Goal: Information Seeking & Learning: Understand process/instructions

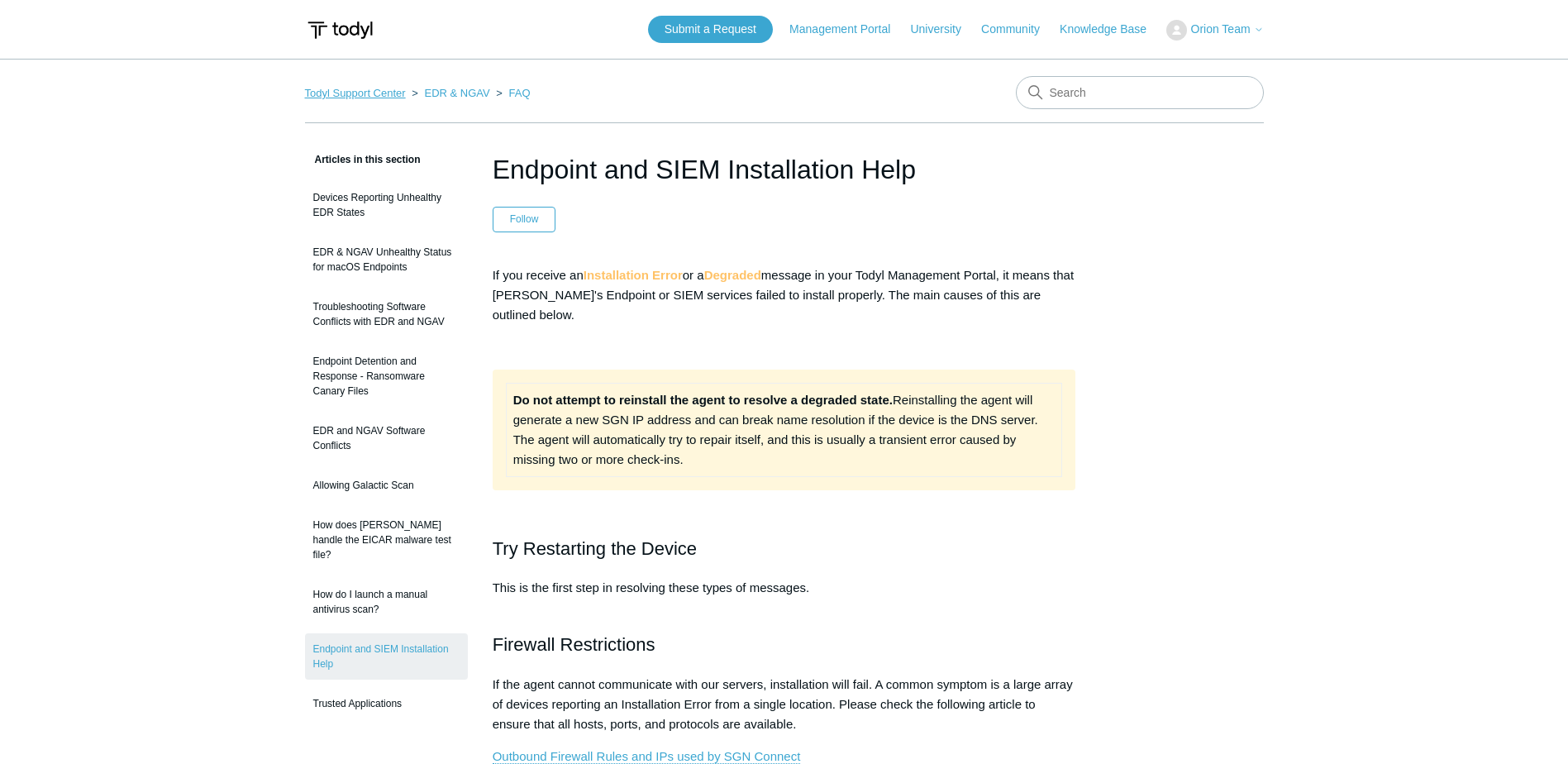
click at [369, 95] on link "Todyl Support Center" at bounding box center [356, 93] width 101 height 12
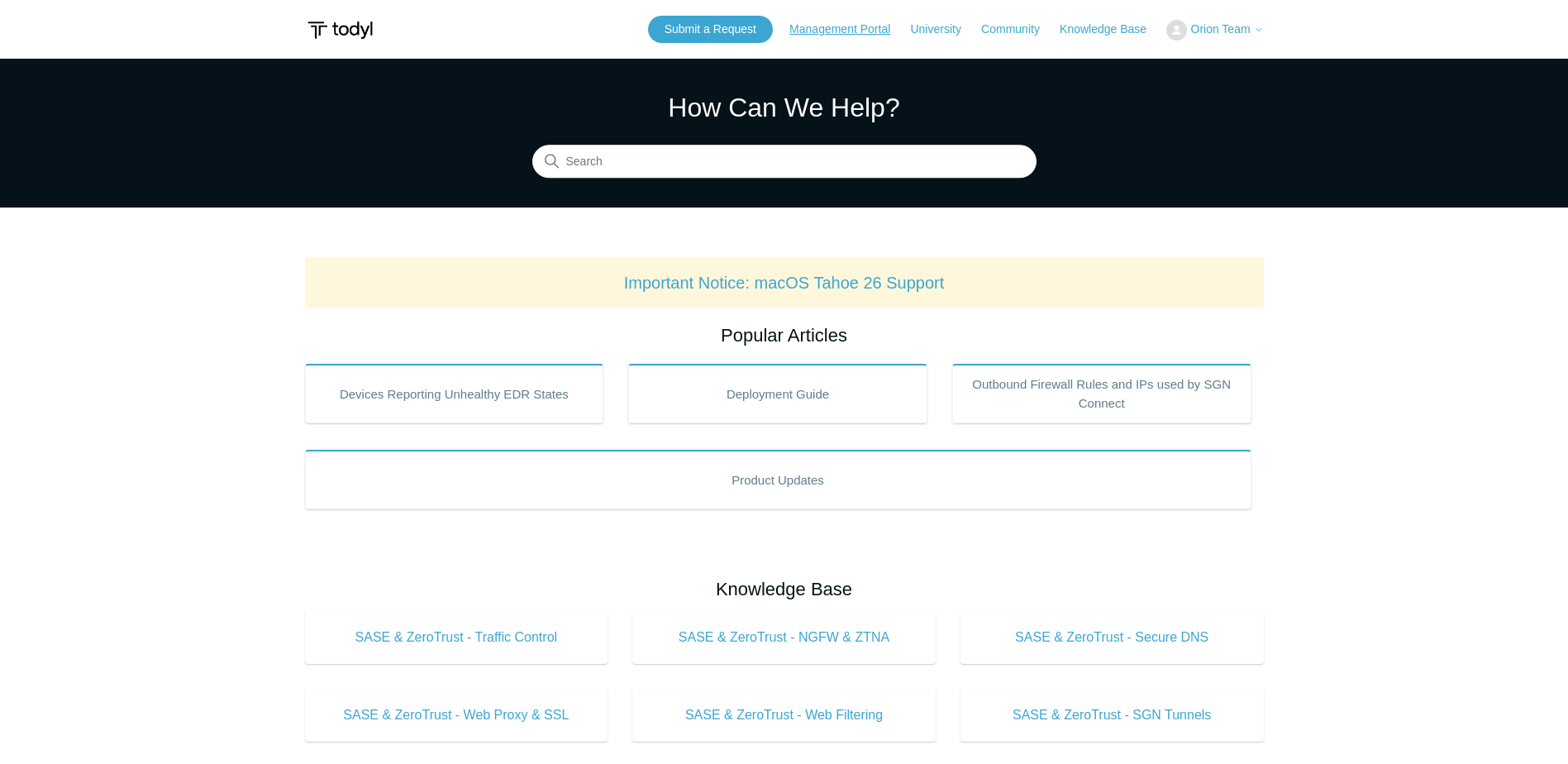
click at [824, 26] on link "Management Portal" at bounding box center [848, 29] width 117 height 17
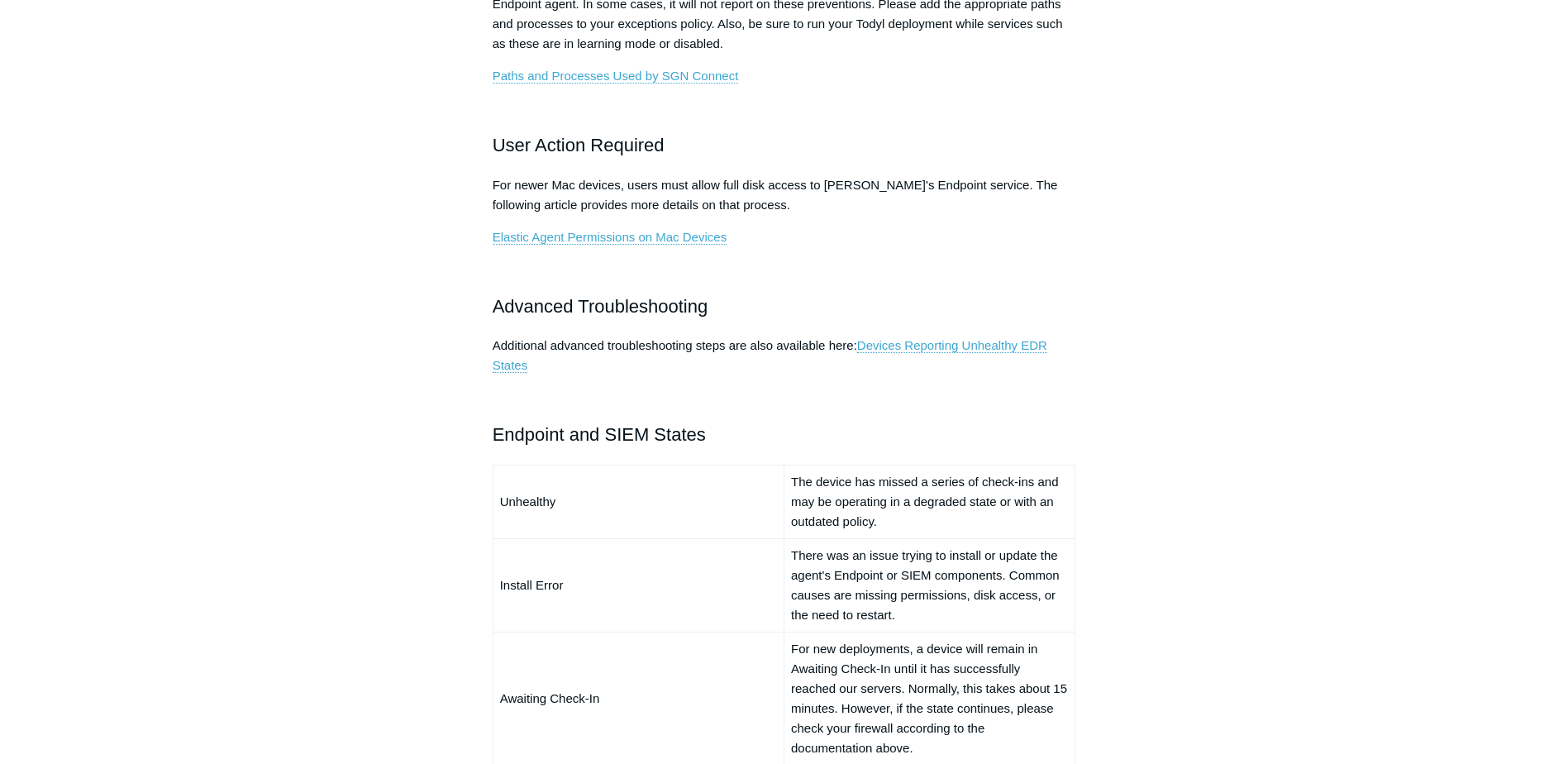
scroll to position [909, 0]
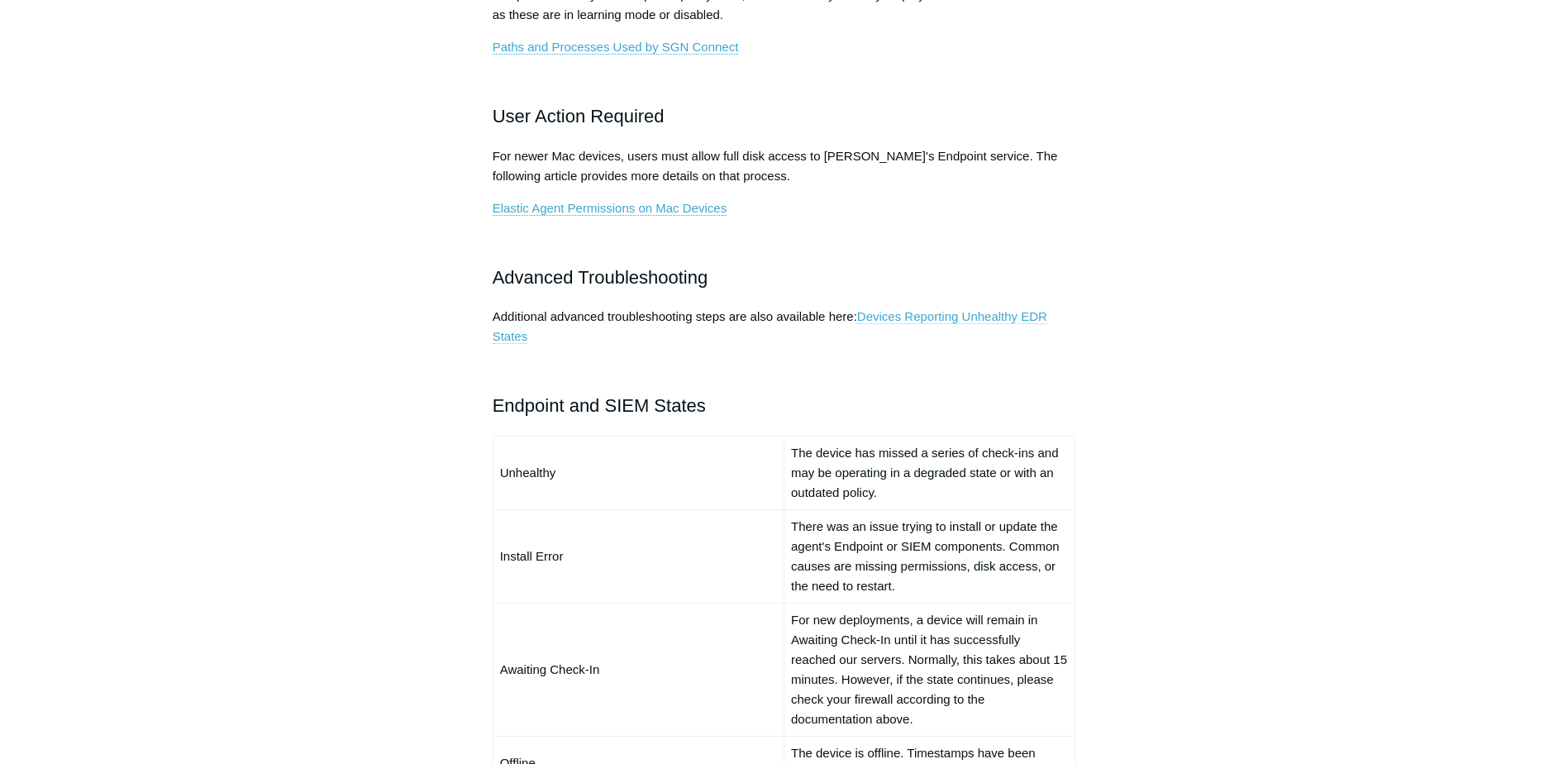
click at [916, 316] on link "Devices Reporting Unhealthy EDR States" at bounding box center [770, 326] width 554 height 35
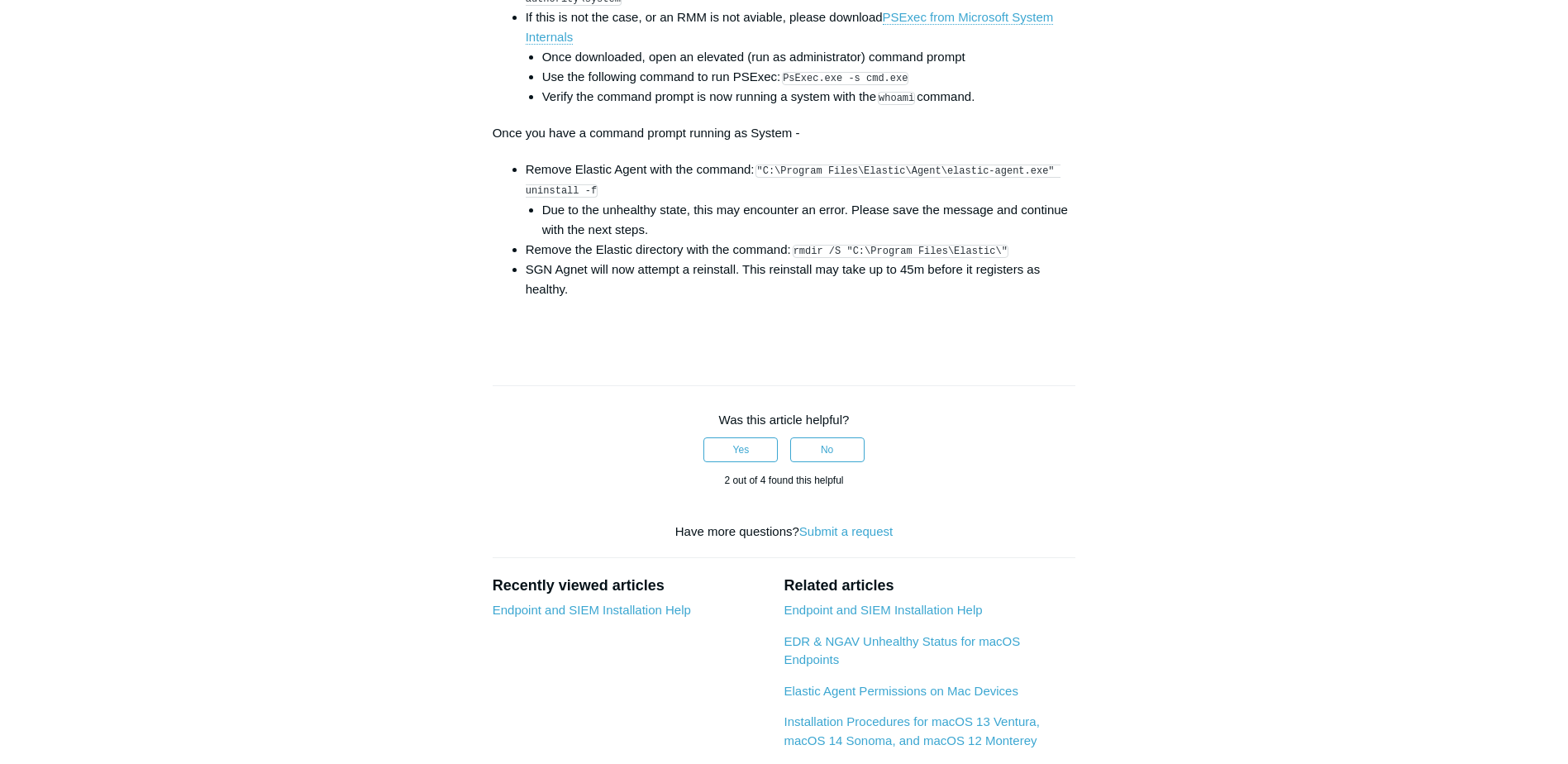
scroll to position [2645, 0]
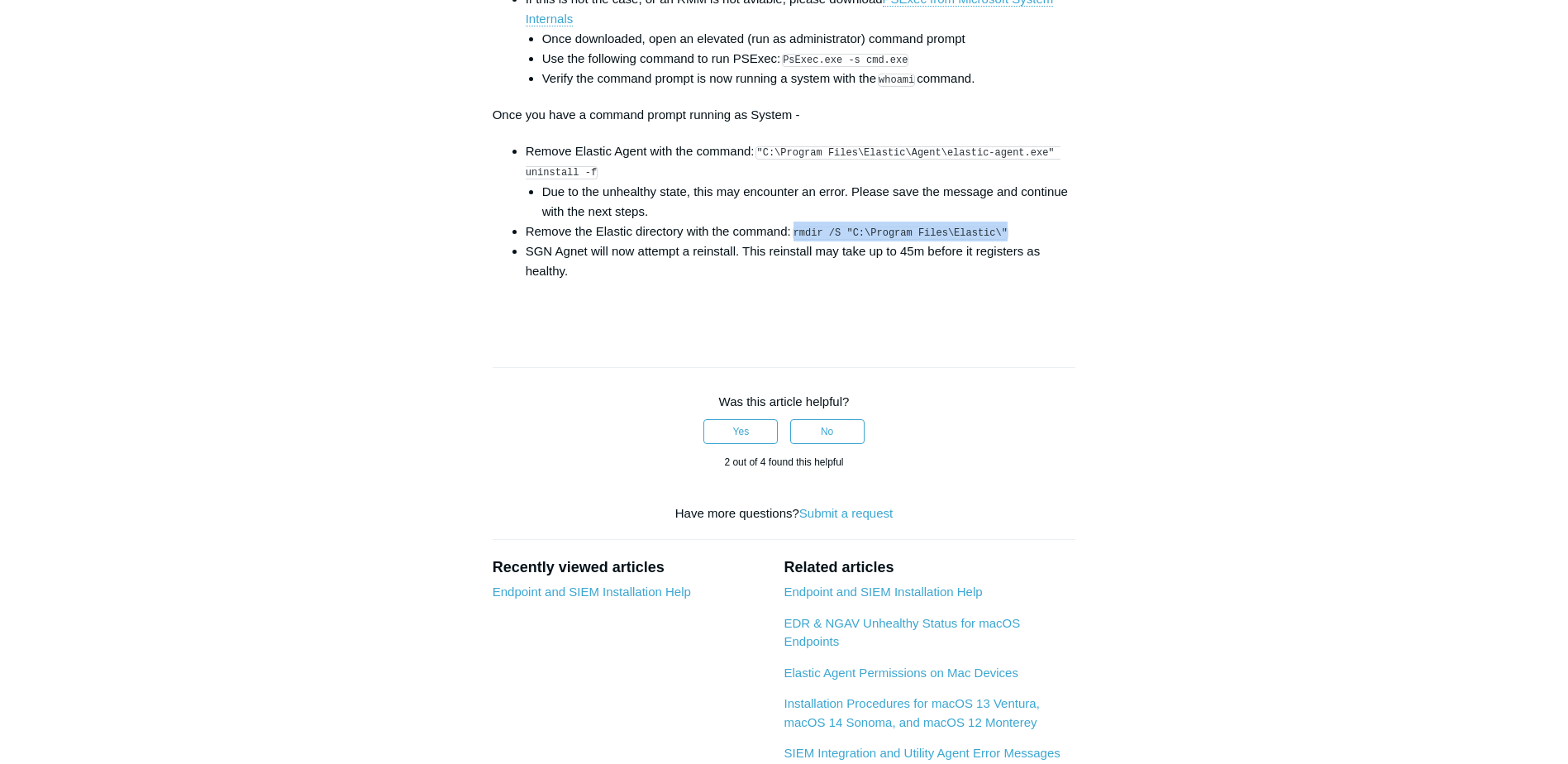
drag, startPoint x: 794, startPoint y: 246, endPoint x: 993, endPoint y: 243, distance: 199.0
click at [993, 241] on li "Remove the Elastic directory with the command: rmdir /S "C:\Program Files\Elast…" at bounding box center [801, 231] width 550 height 20
drag, startPoint x: 993, startPoint y: 243, endPoint x: 979, endPoint y: 243, distance: 14.0
copy code "rmdir /S "C:\Program Files\Elastic\""
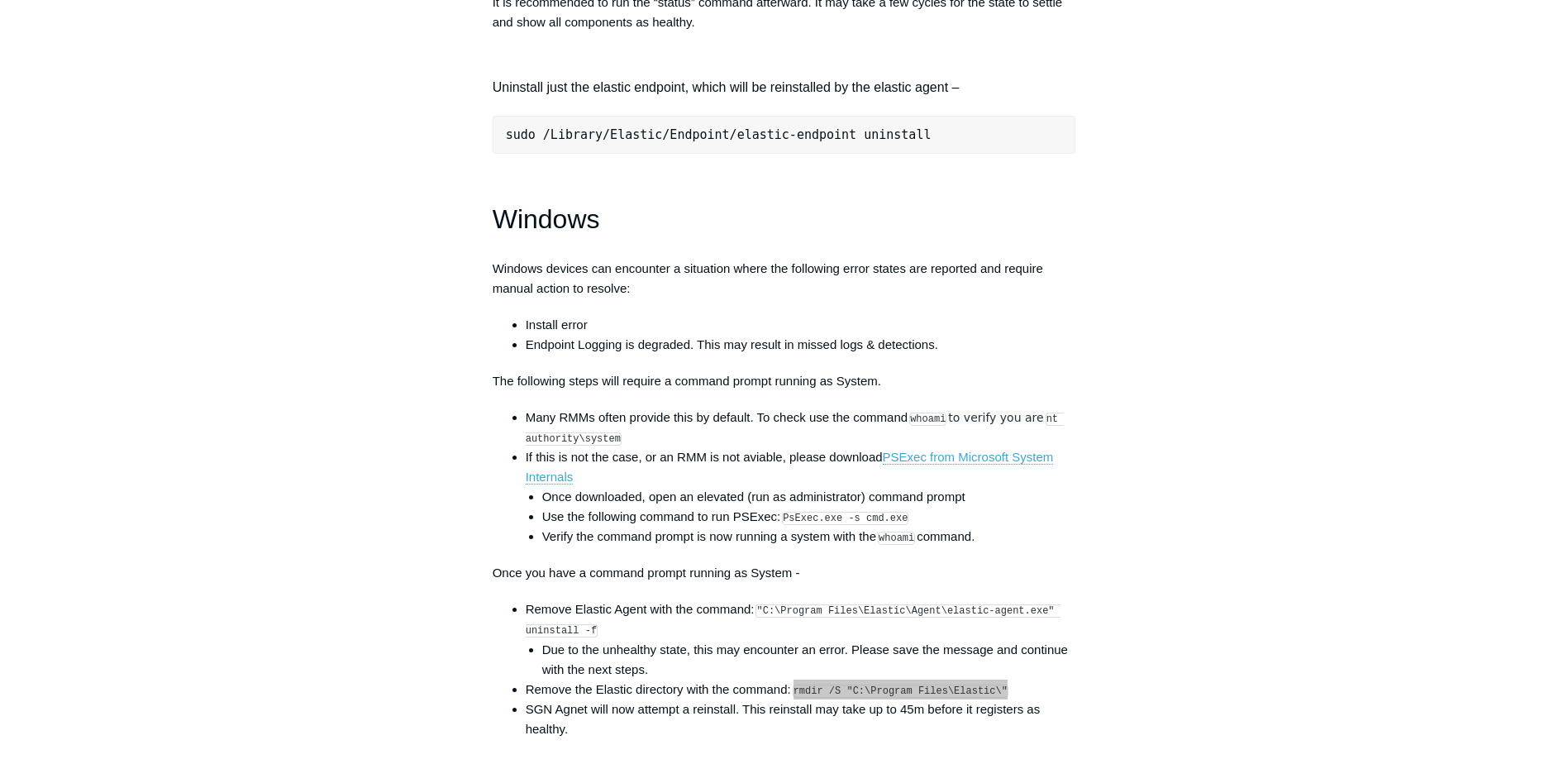
scroll to position [2231, 0]
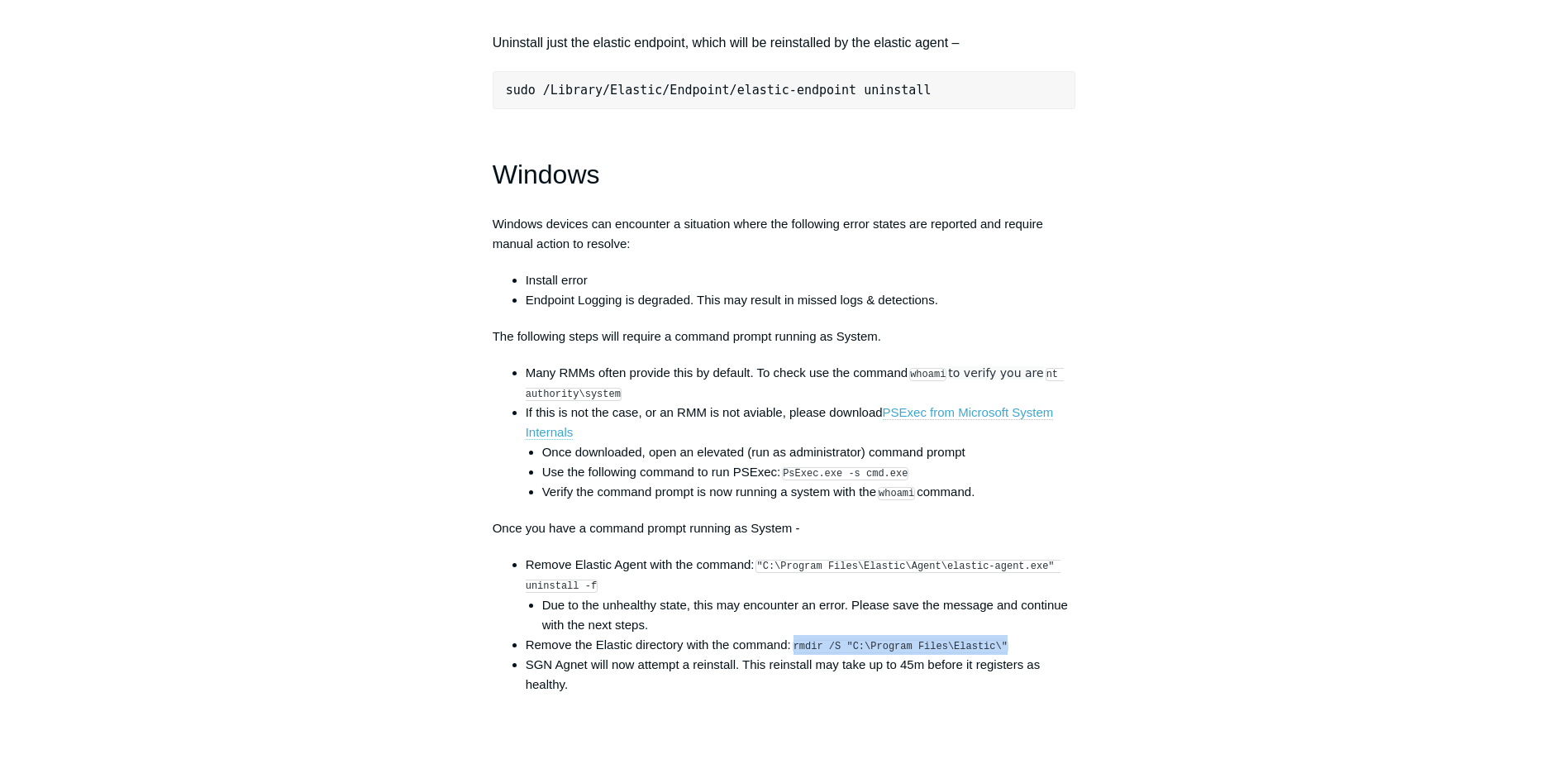
click at [1003, 428] on link "PSExec from Microsoft System Internals" at bounding box center [790, 422] width 528 height 35
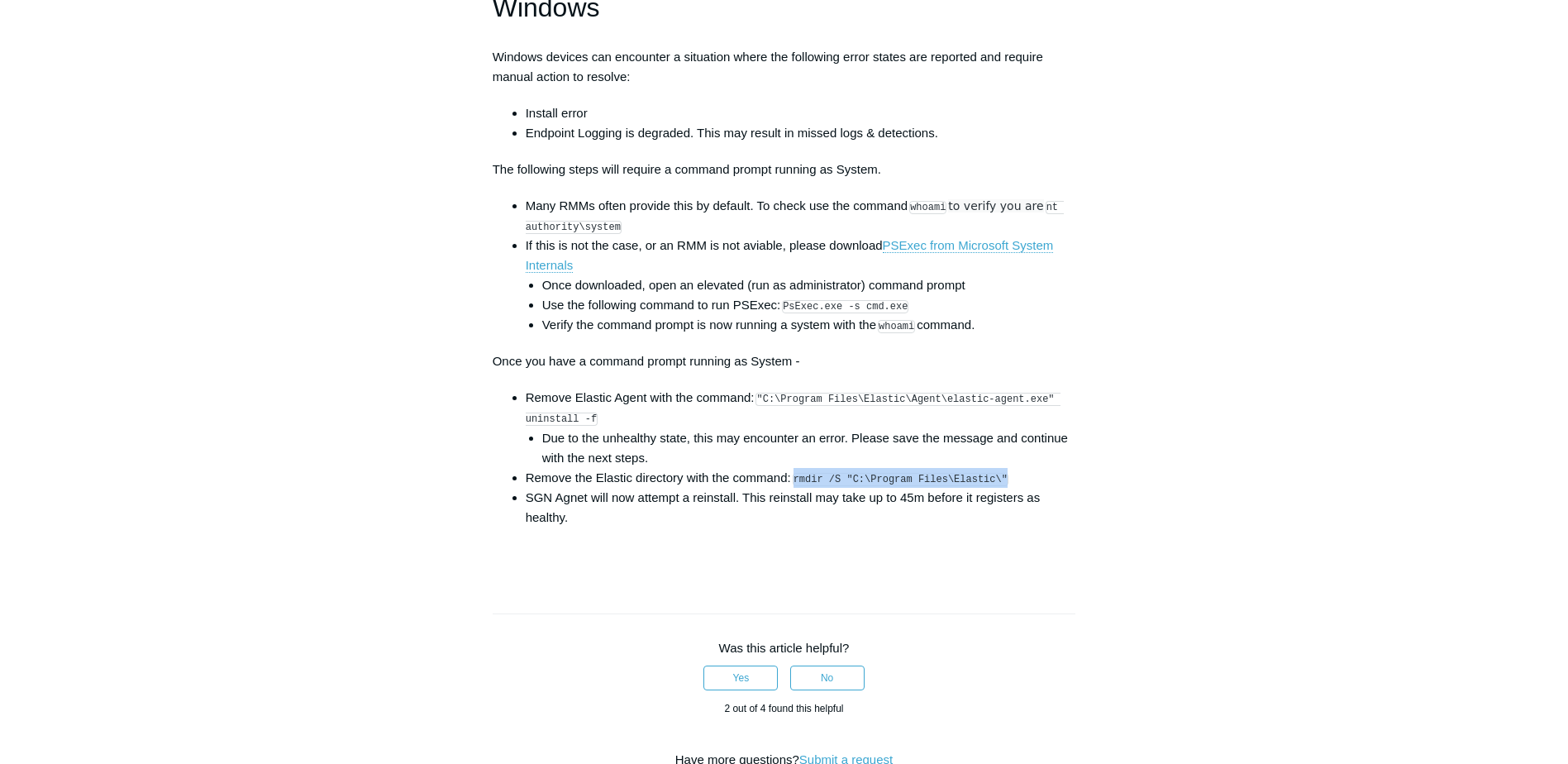
scroll to position [2397, 0]
drag, startPoint x: 807, startPoint y: 324, endPoint x: 902, endPoint y: 325, distance: 95.0
click at [902, 317] on li "Use the following command to run PSExec: PsExec.exe -s cmd.exe" at bounding box center [809, 306] width 534 height 20
drag, startPoint x: 902, startPoint y: 325, endPoint x: 890, endPoint y: 322, distance: 12.4
copy code "PsExec.exe -s cmd.exe"
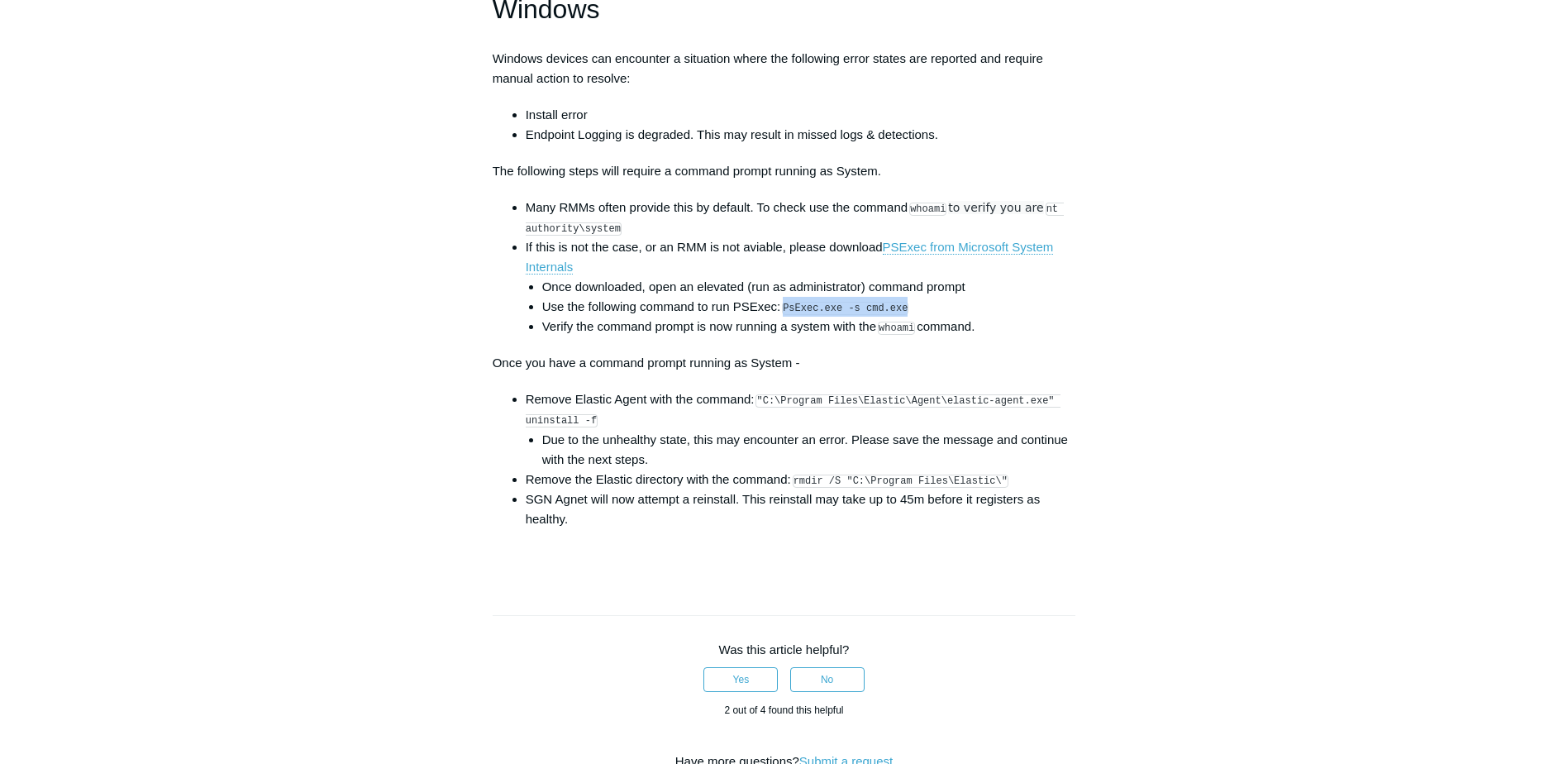
copy code "PsExec.exe -s cmd.exe"
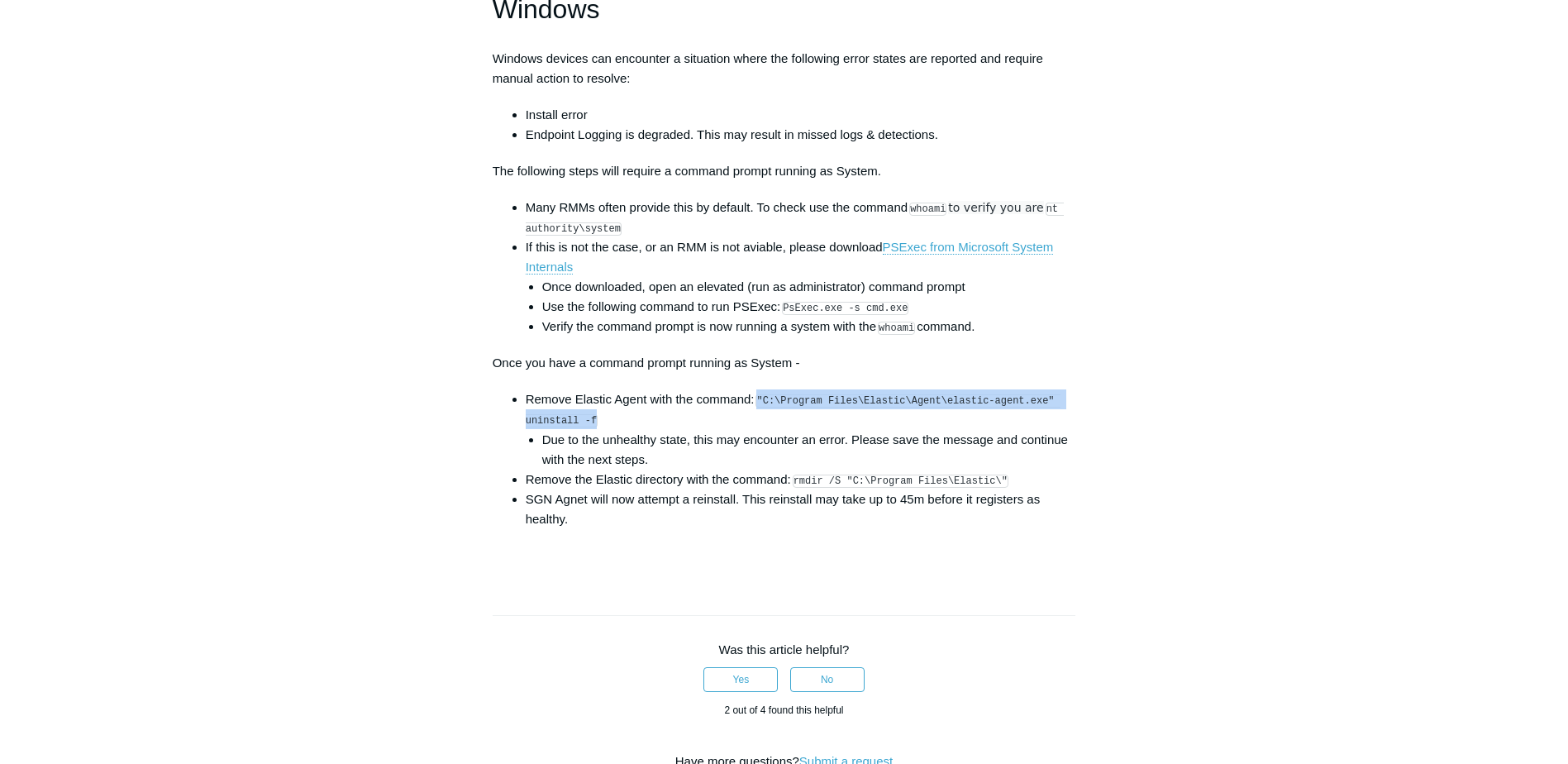
drag, startPoint x: 759, startPoint y: 415, endPoint x: 1041, endPoint y: 423, distance: 282.1
click at [1041, 423] on li "Remove Elastic Agent with the command: "C:\Program Files\Elastic\Agent\elastic-…" at bounding box center [801, 429] width 550 height 79
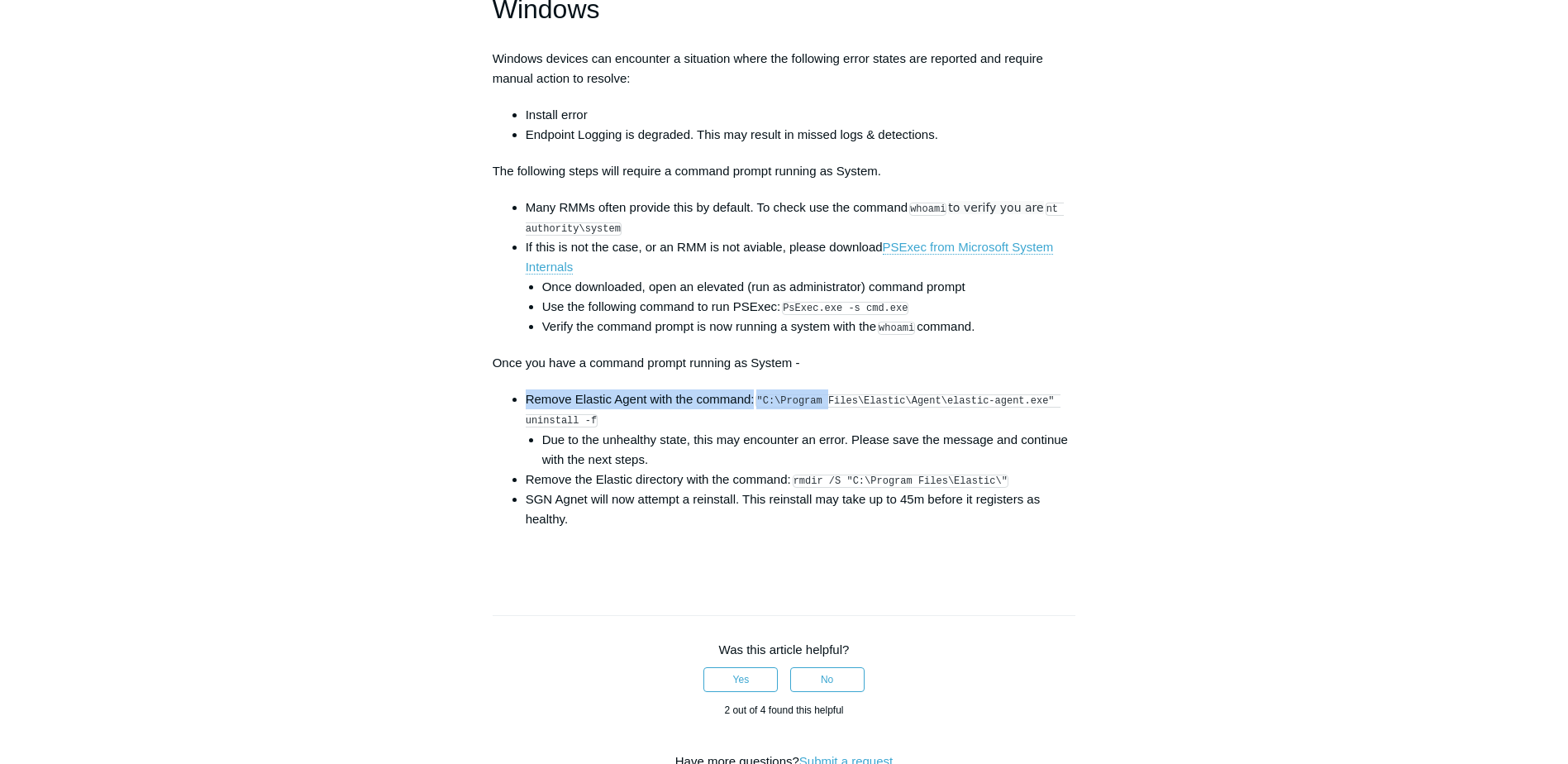
drag, startPoint x: 758, startPoint y: 414, endPoint x: 823, endPoint y: 417, distance: 65.1
click at [823, 417] on li "Remove Elastic Agent with the command: "C:\Program Files\Elastic\Agent\elastic-…" at bounding box center [801, 429] width 550 height 79
drag, startPoint x: 823, startPoint y: 417, endPoint x: 798, endPoint y: 412, distance: 25.5
click at [798, 412] on code ""C:\Program Files\Elastic\Agent\elastic-agent.exe" uninstall -f" at bounding box center [793, 410] width 534 height 33
drag, startPoint x: 758, startPoint y: 414, endPoint x: 832, endPoint y: 425, distance: 74.8
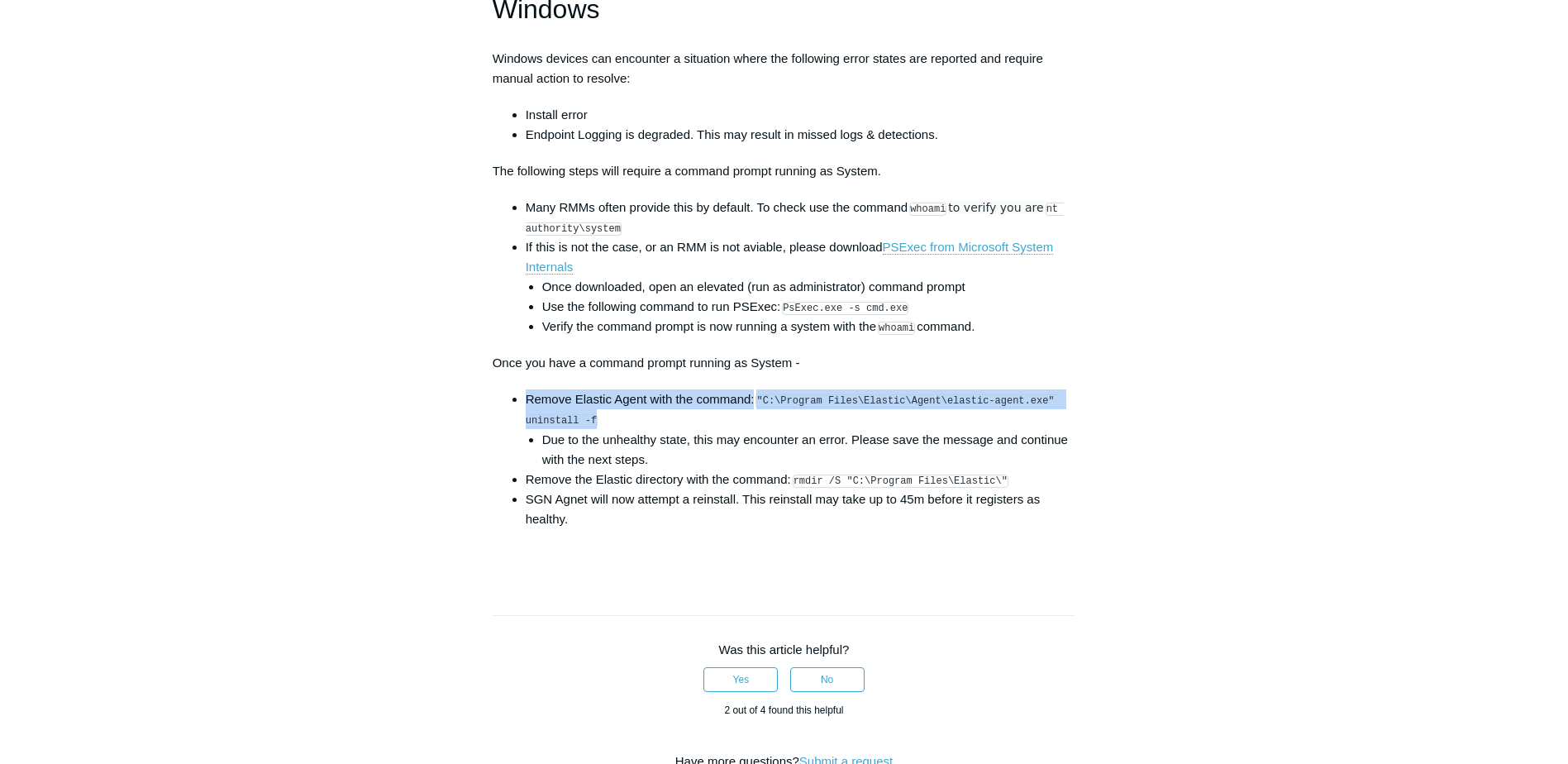
click at [832, 425] on li "Remove Elastic Agent with the command: "C:\Program Files\Elastic\Agent\elastic-…" at bounding box center [801, 429] width 550 height 79
drag, startPoint x: 832, startPoint y: 425, endPoint x: 804, endPoint y: 423, distance: 28.1
click at [811, 423] on li "Remove Elastic Agent with the command: "C:\Program Files\Elastic\Agent\elastic-…" at bounding box center [801, 429] width 550 height 79
drag, startPoint x: 761, startPoint y: 414, endPoint x: 825, endPoint y: 423, distance: 64.6
click at [825, 423] on li "Remove Elastic Agent with the command: "C:\Program Files\Elastic\Agent\elastic-…" at bounding box center [801, 429] width 550 height 79
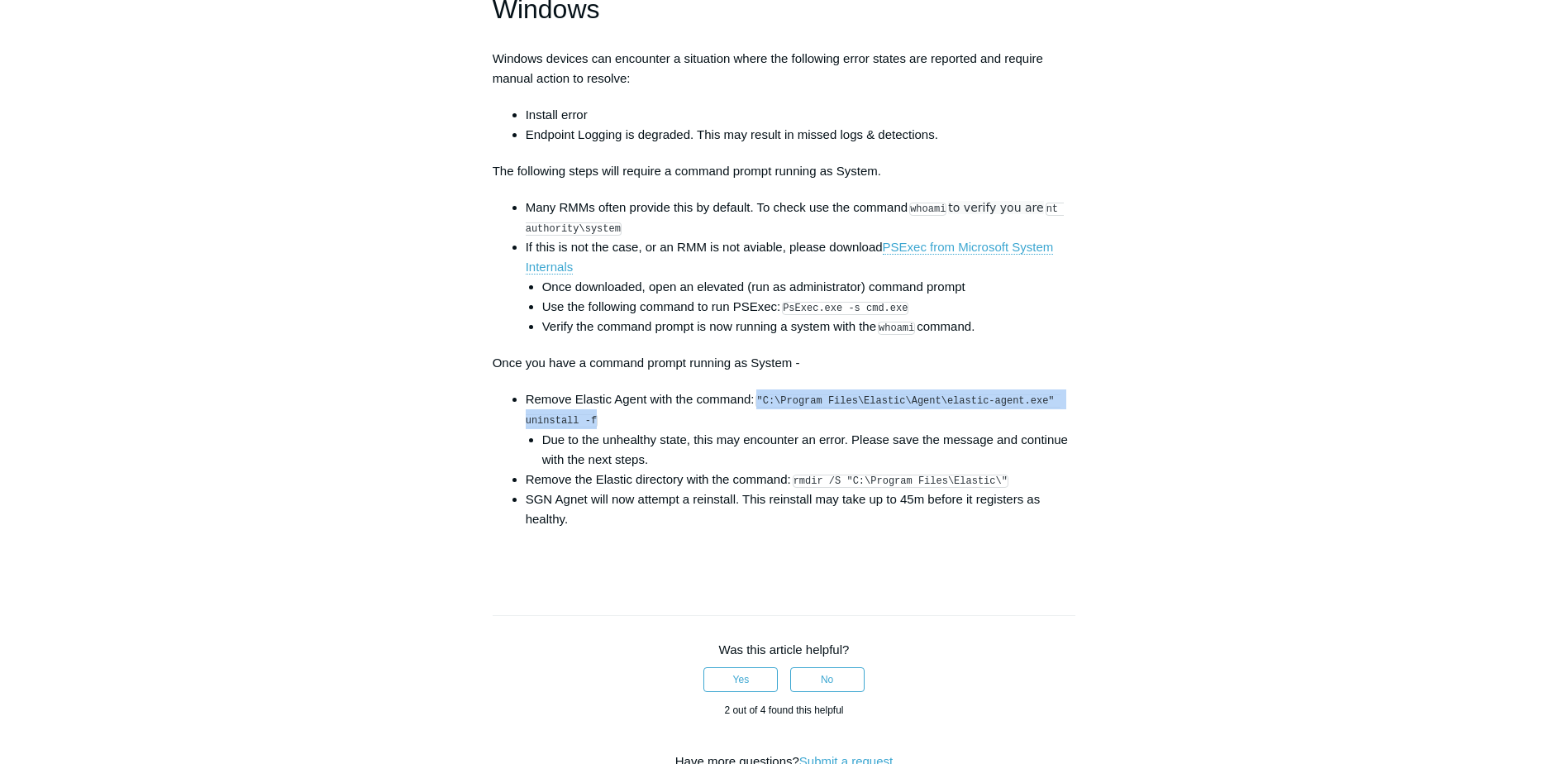
copy code ""C:\Program Files\Elastic\Agent\elastic-agent.exe" uninstall -f"
click at [693, 442] on li "Remove Elastic Agent with the command: "C:\Program Files\Elastic\Agent\elastic-…" at bounding box center [801, 429] width 550 height 79
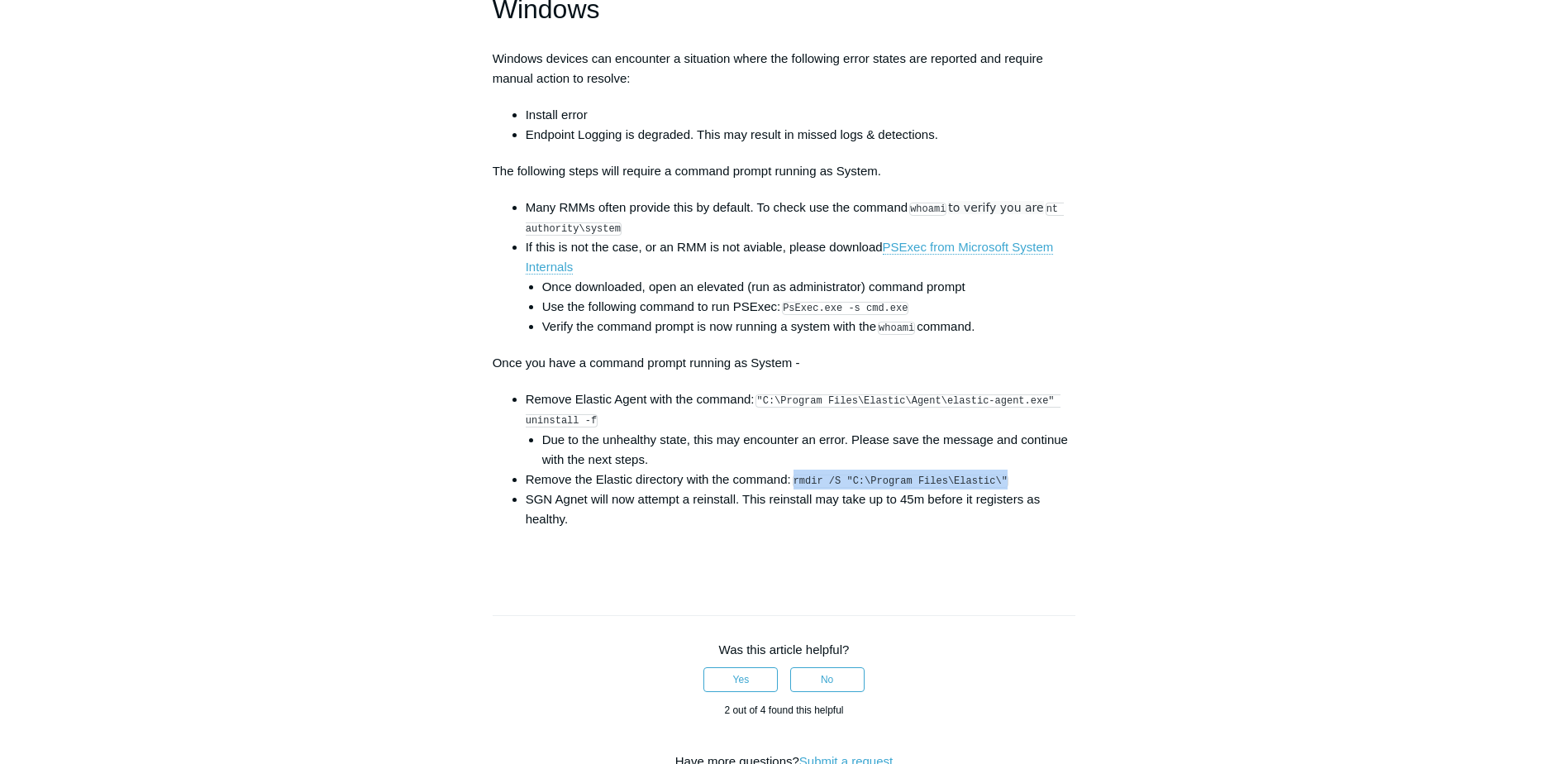
drag, startPoint x: 793, startPoint y: 491, endPoint x: 994, endPoint y: 494, distance: 201.0
click at [994, 489] on li "Remove the Elastic directory with the command: rmdir /S "C:\Program Files\Elast…" at bounding box center [801, 478] width 550 height 20
drag, startPoint x: 994, startPoint y: 494, endPoint x: 967, endPoint y: 495, distance: 27.0
copy code "rmdir /S "C:\Program Files\Elastic\""
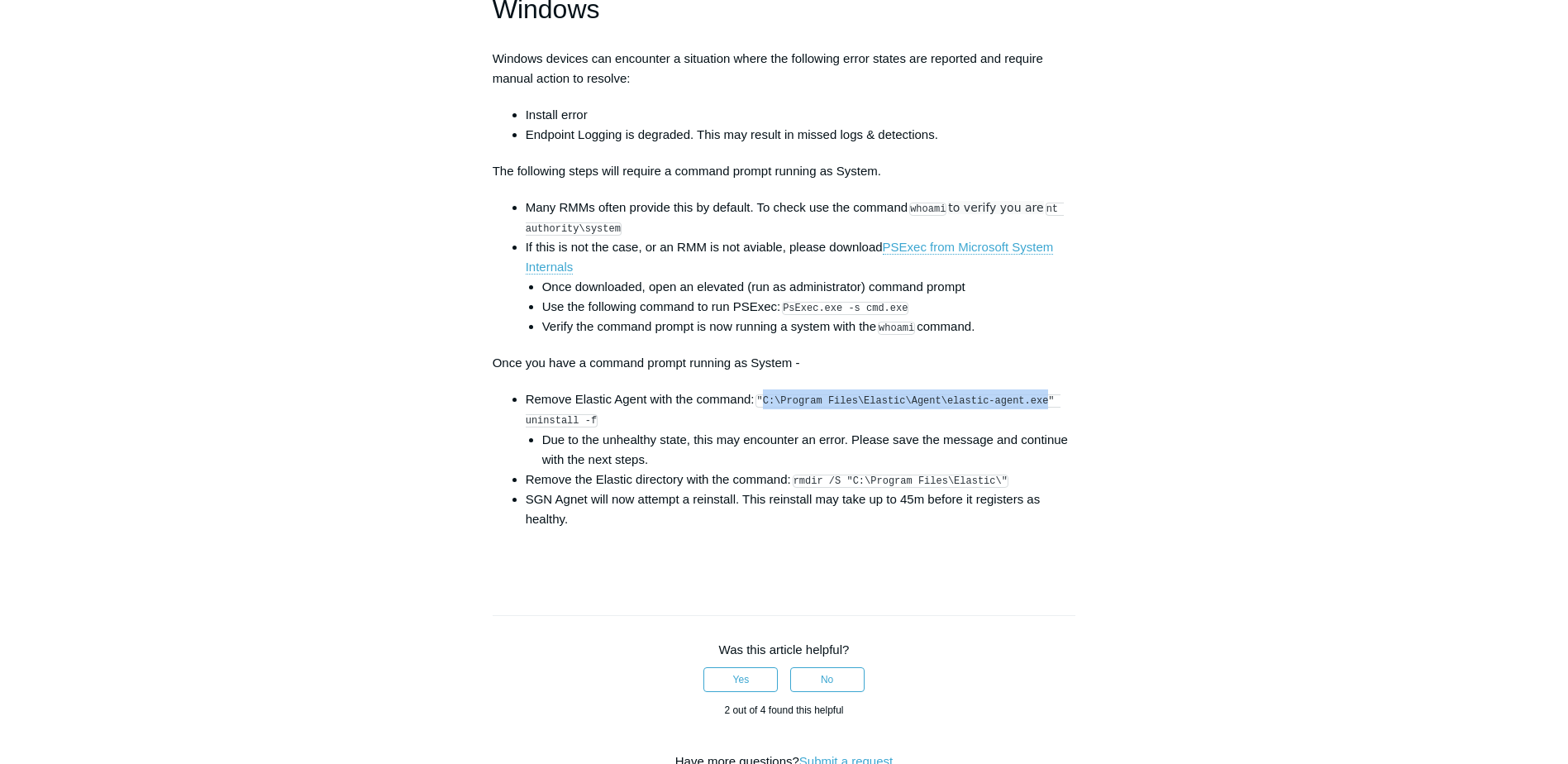
drag, startPoint x: 766, startPoint y: 411, endPoint x: 1027, endPoint y: 413, distance: 261.0
click at [1027, 413] on code ""C:\Program Files\Elastic\Agent\elastic-agent.exe" uninstall -f" at bounding box center [793, 410] width 534 height 33
drag, startPoint x: 1027, startPoint y: 413, endPoint x: 1003, endPoint y: 414, distance: 24.0
copy code "C:\Program Files\Elastic\Agent\elastic-agent.exe"
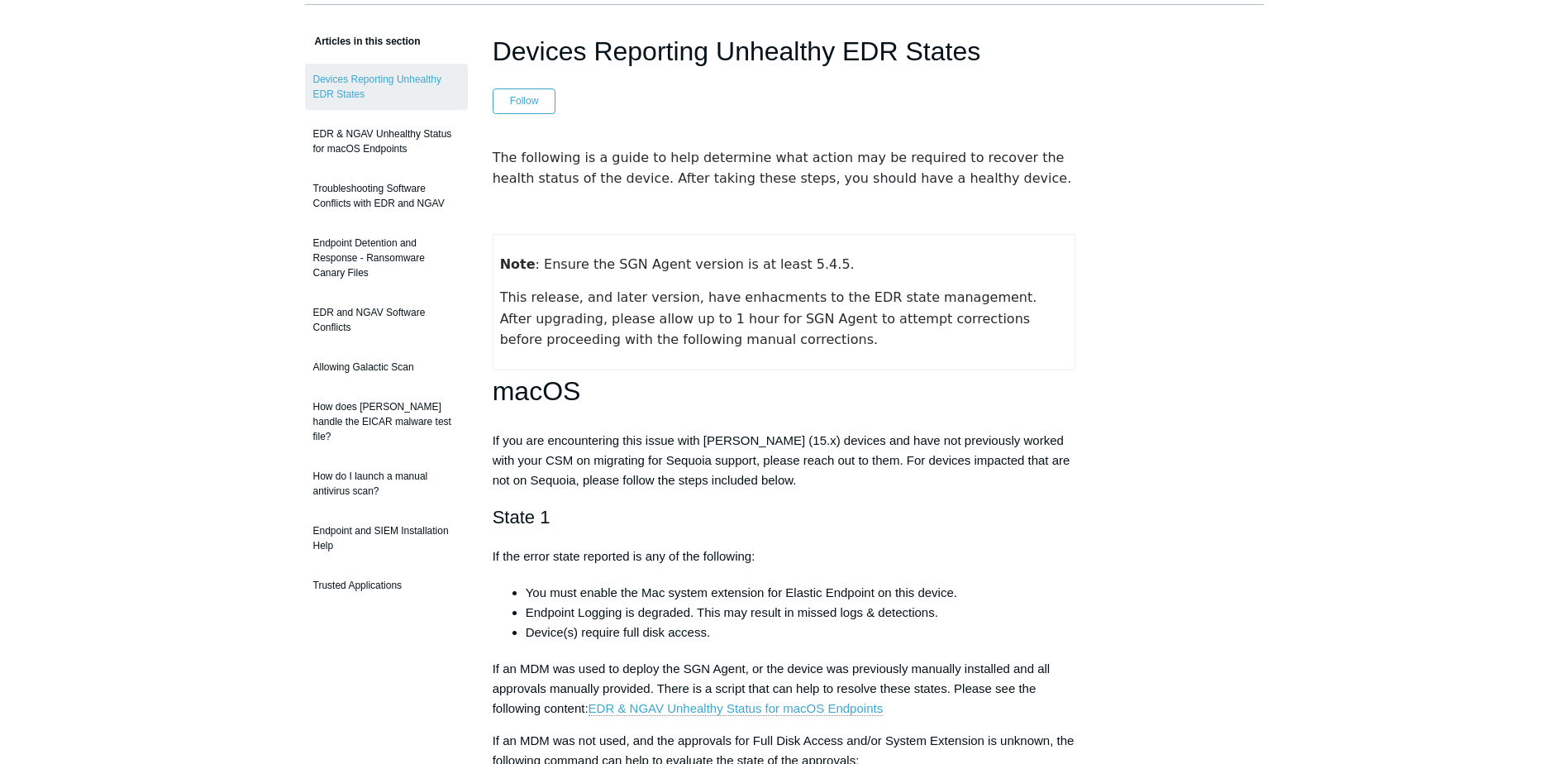
scroll to position [0, 0]
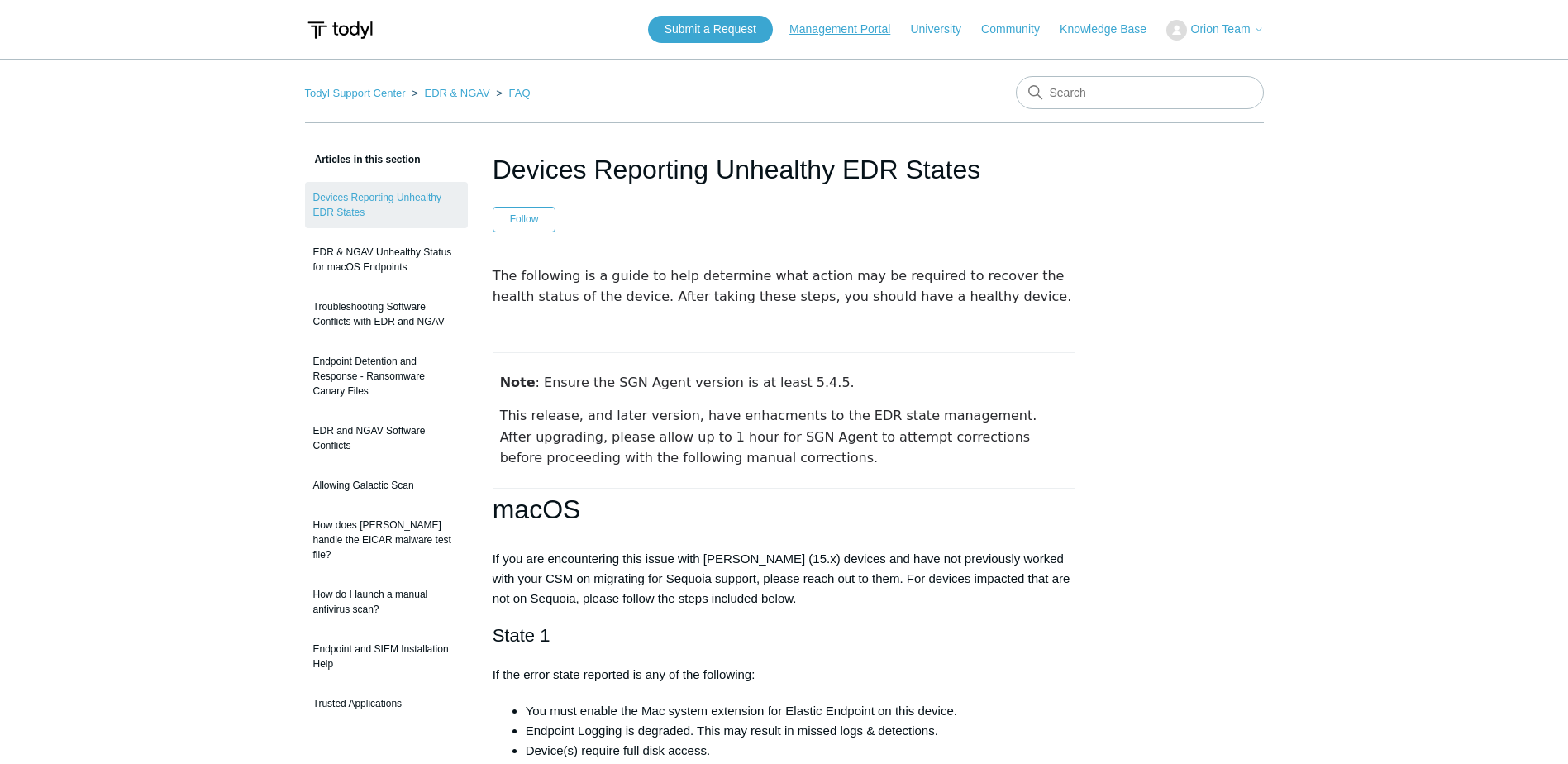
click at [828, 32] on link "Management Portal" at bounding box center [848, 29] width 117 height 17
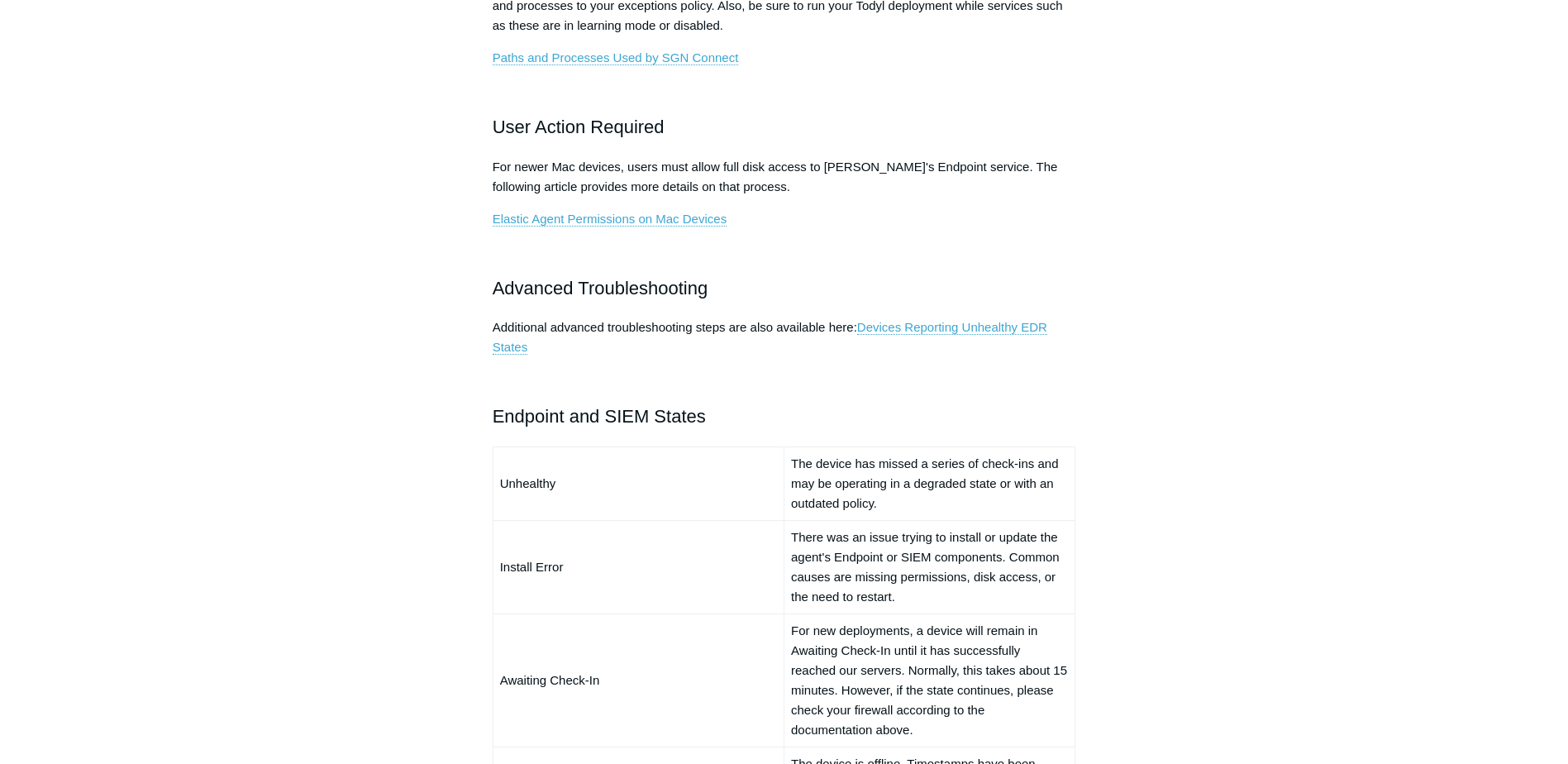
scroll to position [909, 0]
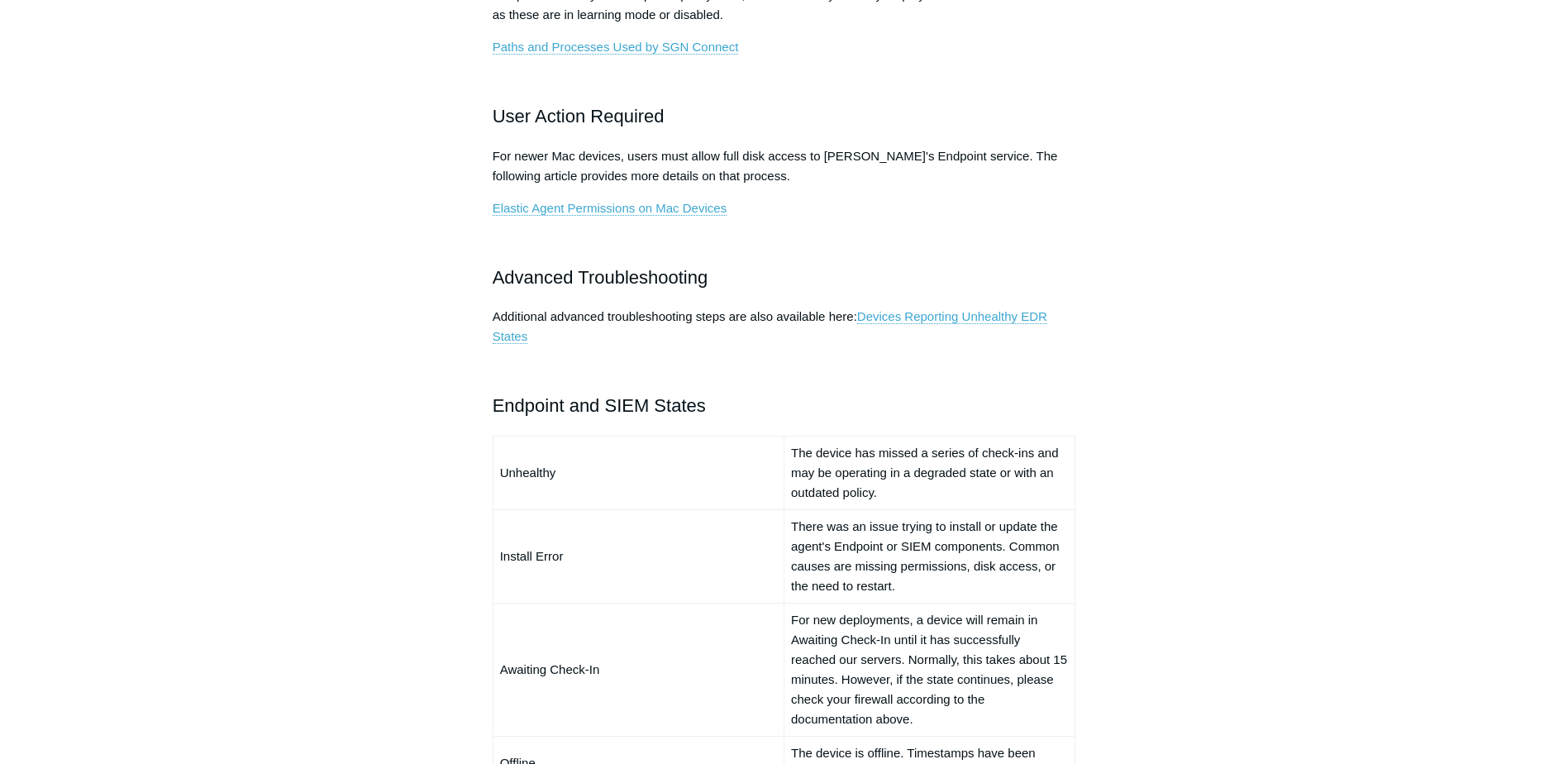
click at [936, 324] on p "Additional advanced troubleshooting steps are also available here: Devices Repo…" at bounding box center [784, 326] width 584 height 40
click at [934, 315] on link "Devices Reporting Unhealthy EDR States" at bounding box center [770, 326] width 554 height 35
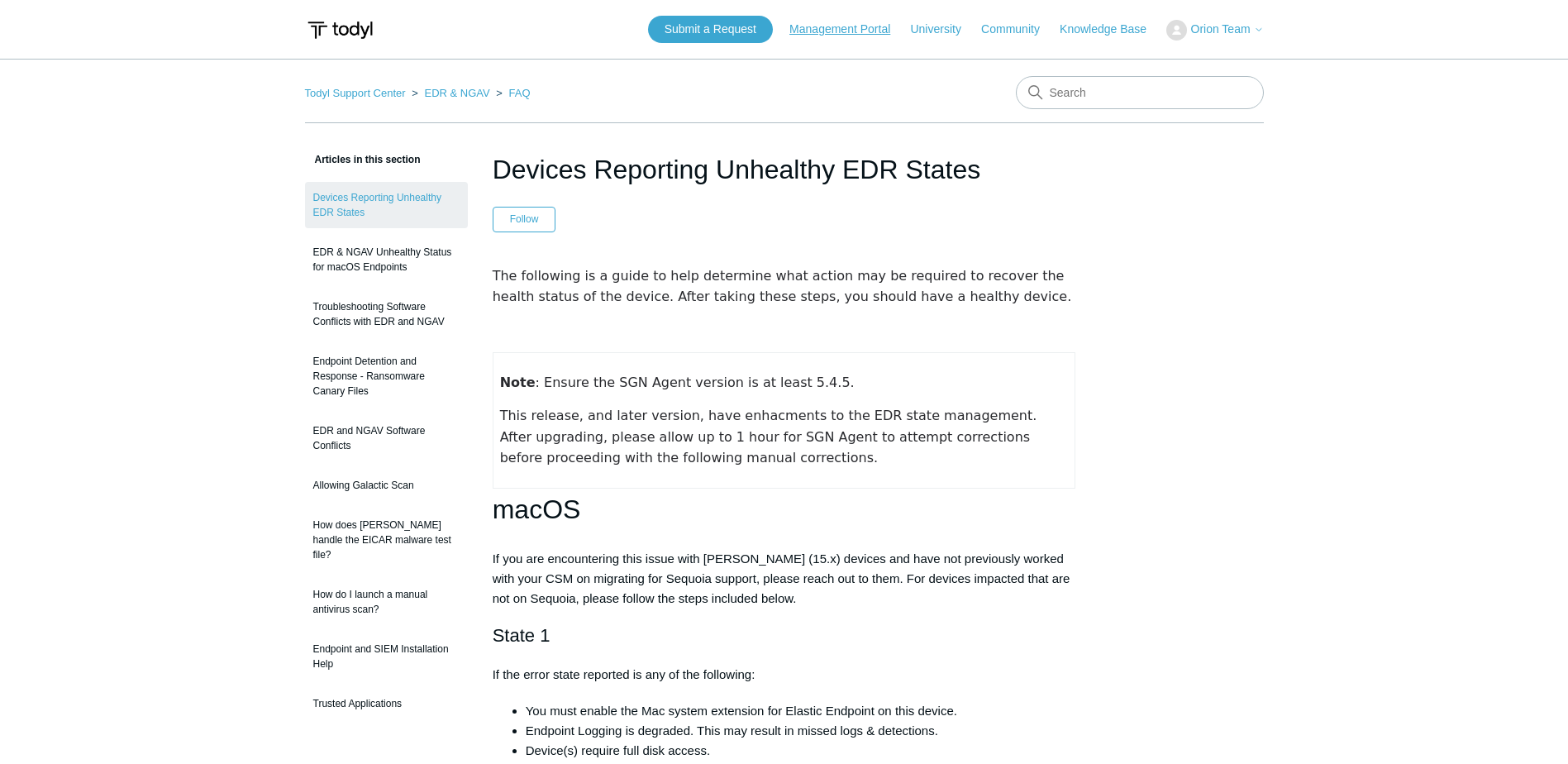
click at [839, 30] on link "Management Portal" at bounding box center [848, 29] width 117 height 17
